Goal: Information Seeking & Learning: Learn about a topic

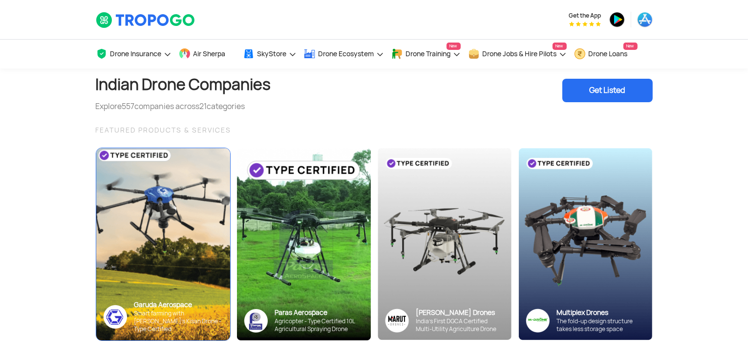
click at [175, 306] on div "Garuda Aerospace Smart farming with Garuda’s Kisan Drone - Type Certified" at bounding box center [163, 316] width 134 height 47
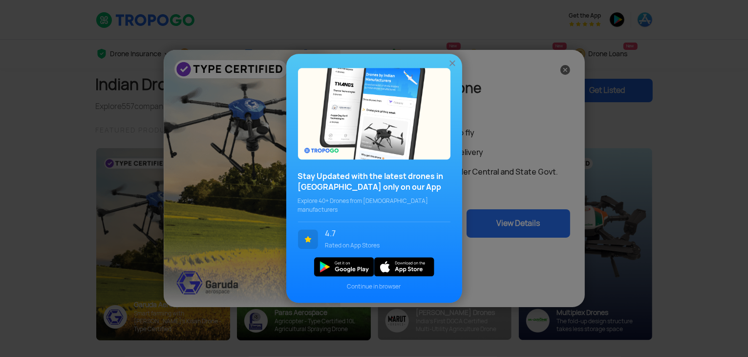
click at [527, 202] on div "Stay Updated with the latest drones in [GEOGRAPHIC_DATA] only on our App Explor…" at bounding box center [374, 178] width 748 height 357
click at [454, 59] on div "Stay Updated with the latest drones in [GEOGRAPHIC_DATA] only on our App Explor…" at bounding box center [374, 178] width 176 height 249
click at [452, 62] on div at bounding box center [453, 63] width 10 height 10
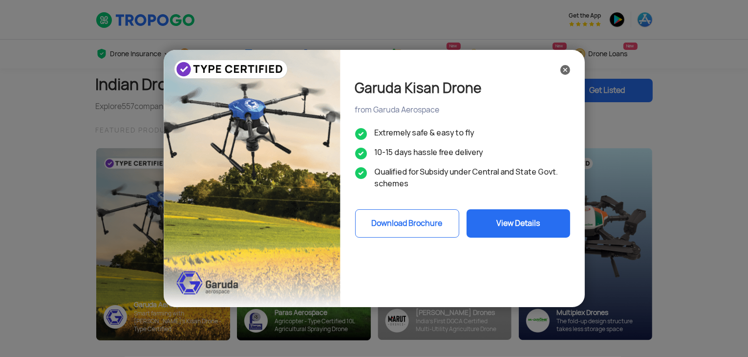
click at [503, 228] on button "View Details" at bounding box center [519, 223] width 104 height 28
